Goal: Task Accomplishment & Management: Manage account settings

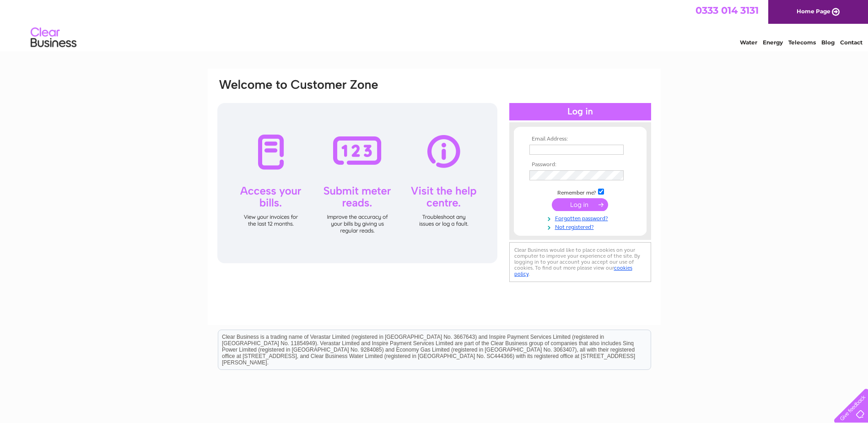
type input "accounts@arranactive.co.uk"
click at [569, 202] on input "submit" at bounding box center [580, 204] width 56 height 13
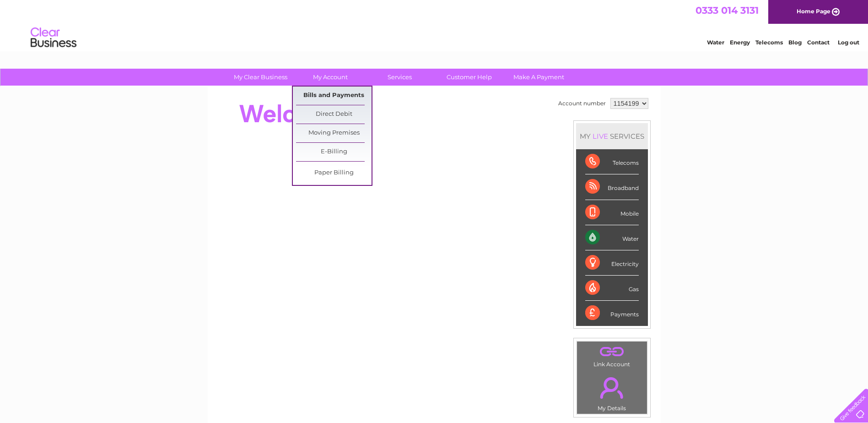
click at [334, 94] on link "Bills and Payments" at bounding box center [333, 95] width 75 height 18
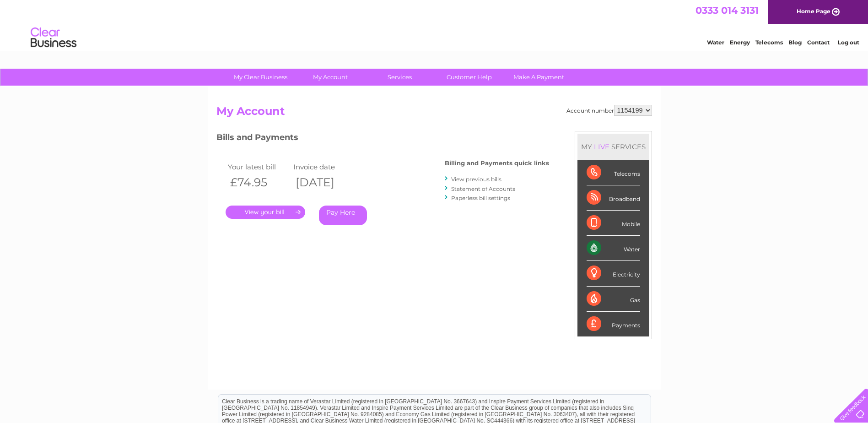
click at [259, 210] on link "." at bounding box center [265, 211] width 80 height 13
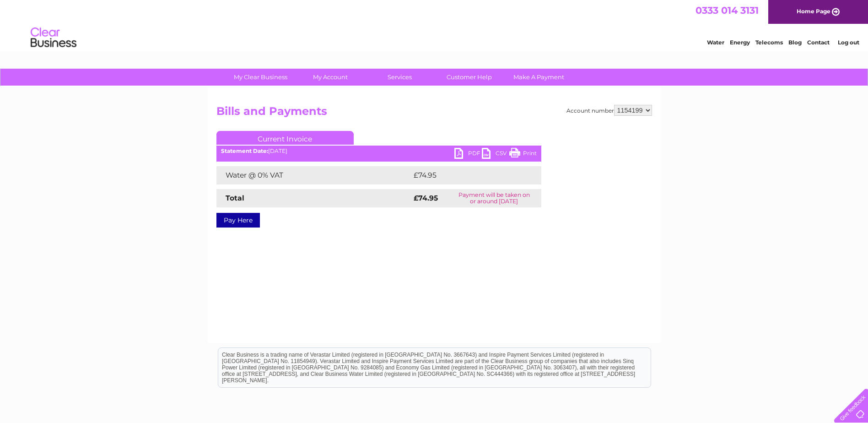
click at [466, 152] on link "PDF" at bounding box center [467, 154] width 27 height 13
